Goal: Task Accomplishment & Management: Manage account settings

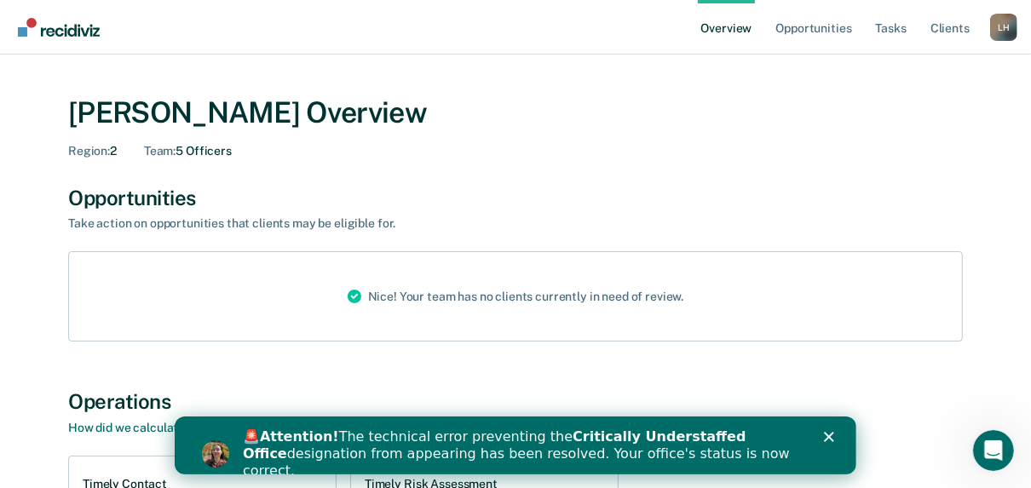
click at [831, 433] on polygon "Close" at bounding box center [828, 436] width 10 height 10
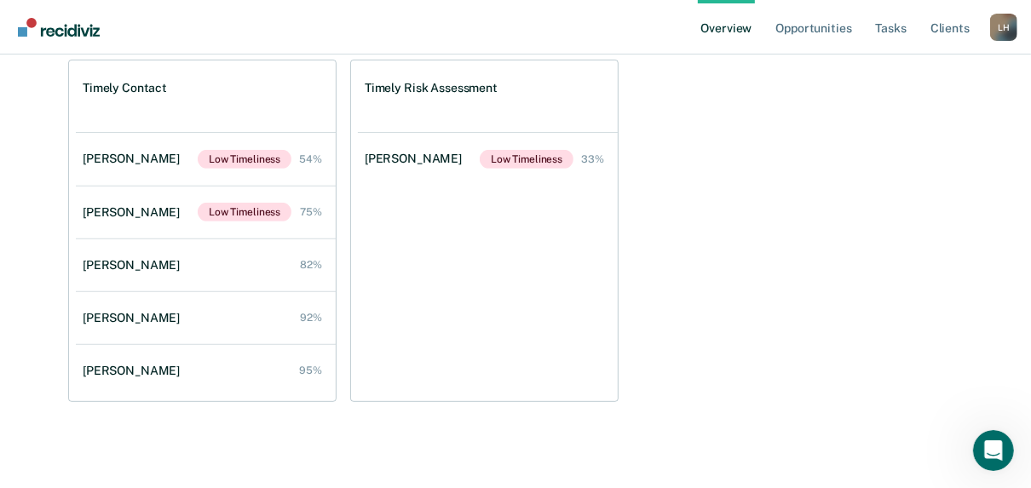
scroll to position [398, 0]
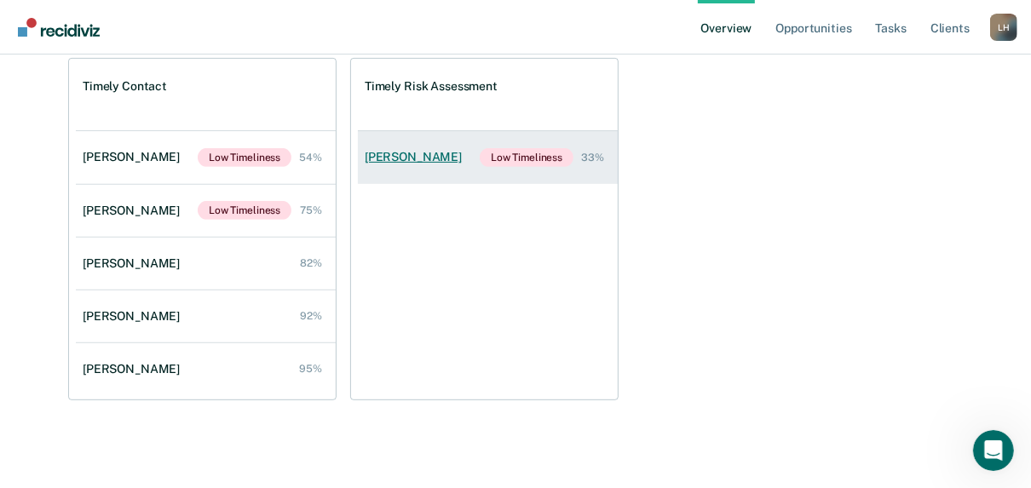
click at [395, 157] on div "[PERSON_NAME]" at bounding box center [417, 157] width 104 height 14
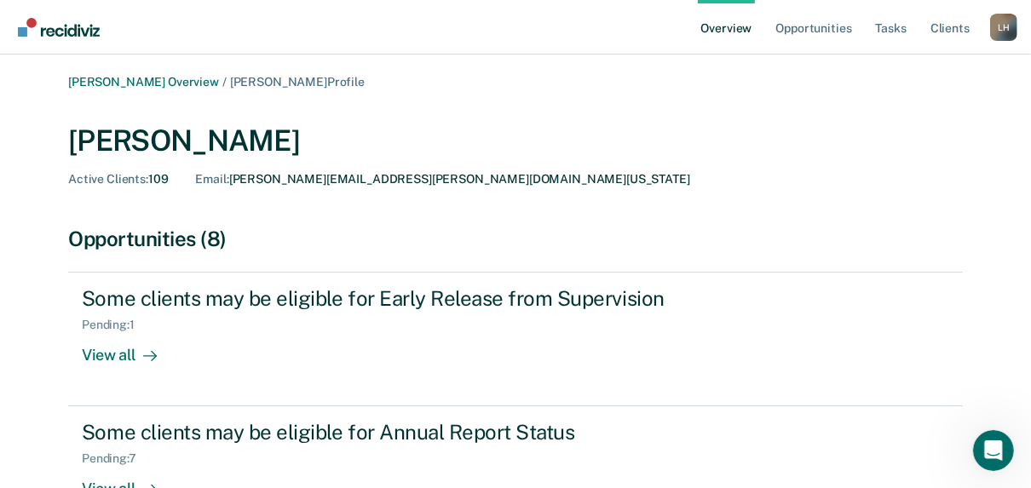
click at [1005, 32] on div "L H" at bounding box center [1003, 27] width 27 height 27
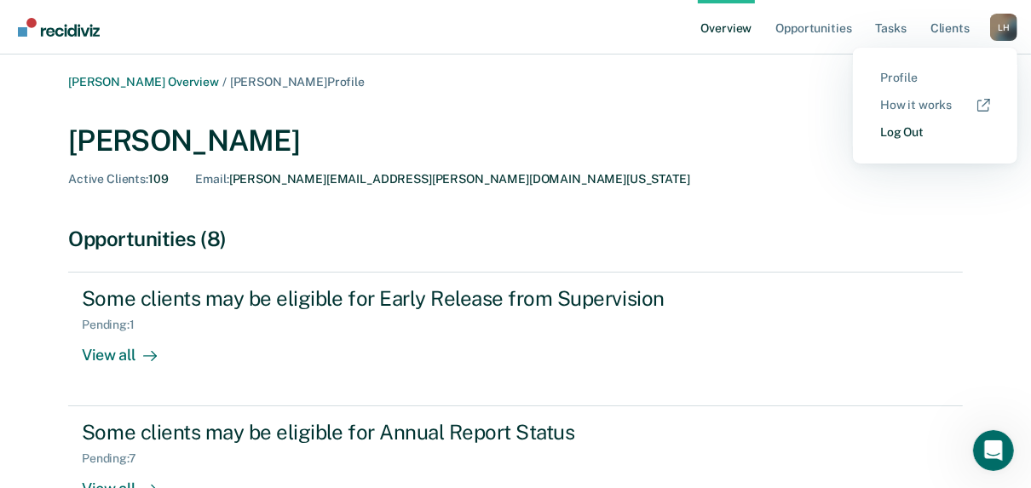
click at [905, 131] on link "Log Out" at bounding box center [935, 132] width 110 height 14
